Goal: Find specific page/section: Find specific page/section

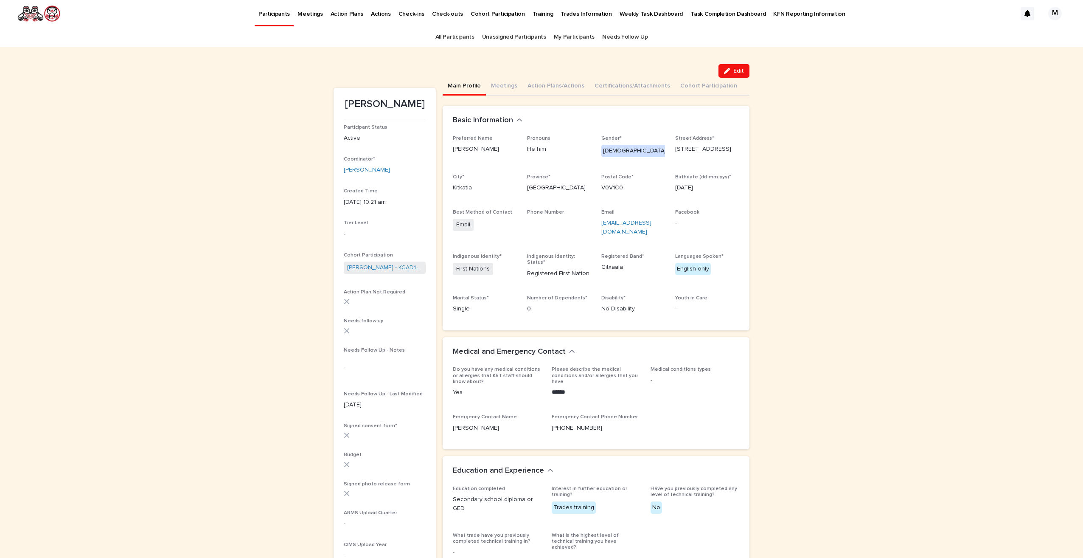
click at [457, 37] on link "All Participants" at bounding box center [455, 37] width 39 height 20
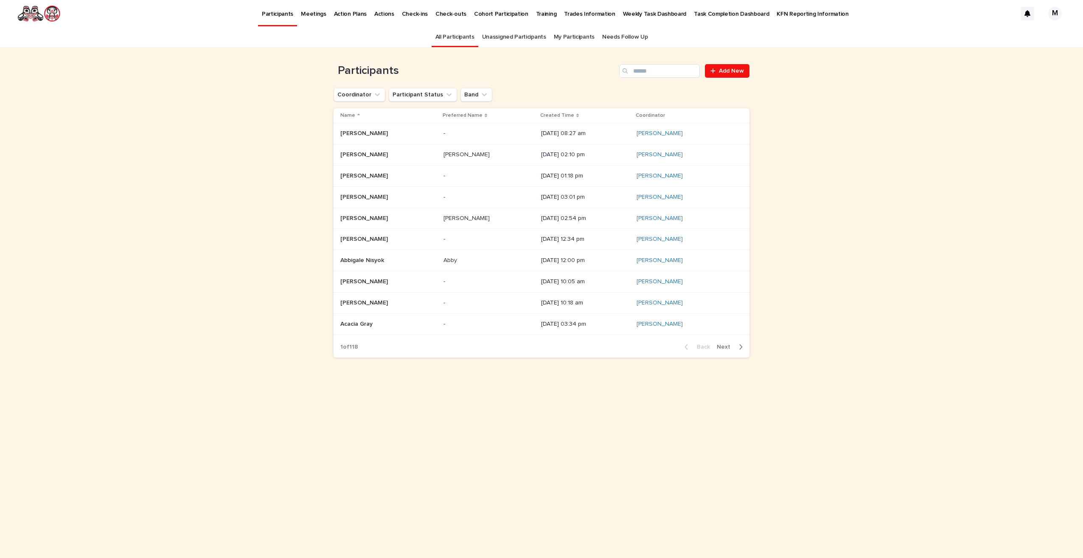
click at [577, 115] on icon at bounding box center [578, 115] width 3 height 4
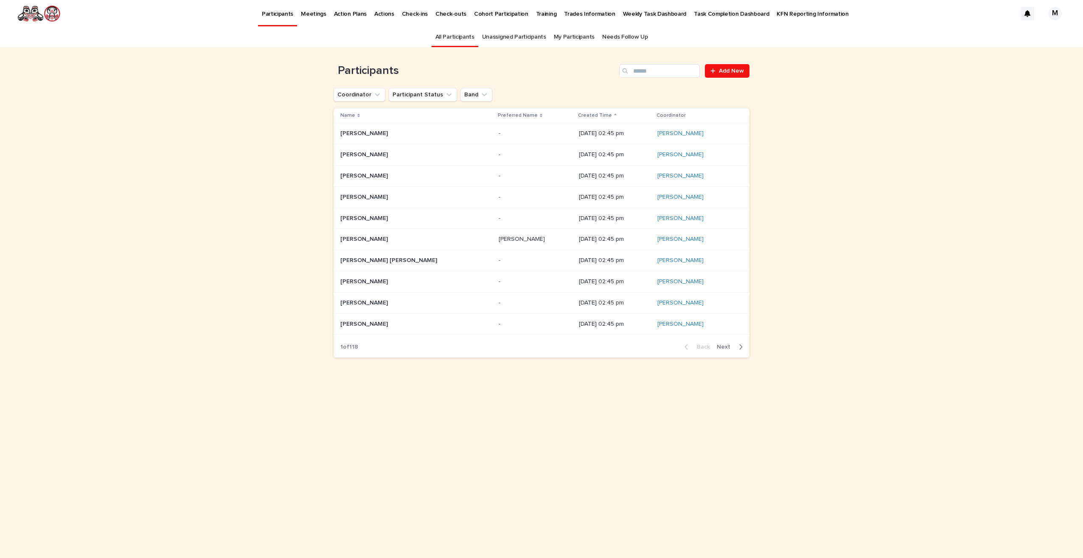
click at [578, 115] on p "Created Time" at bounding box center [595, 115] width 34 height 9
click at [579, 132] on p "[DATE] 03:16 pm" at bounding box center [615, 133] width 72 height 7
